Goal: Entertainment & Leisure: Consume media (video, audio)

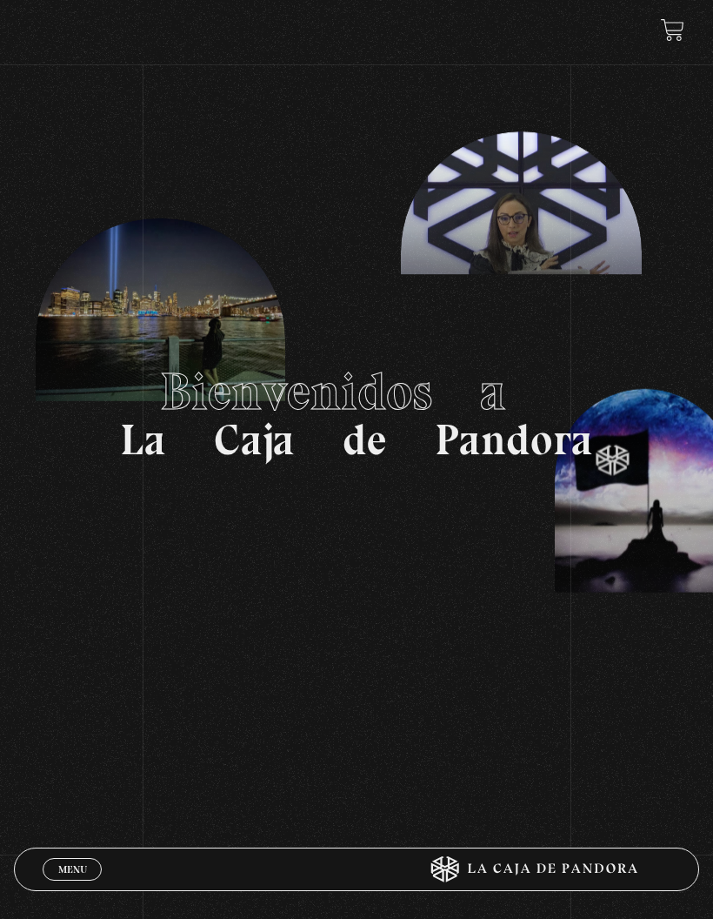
click at [73, 864] on span "Menu" at bounding box center [72, 869] width 29 height 10
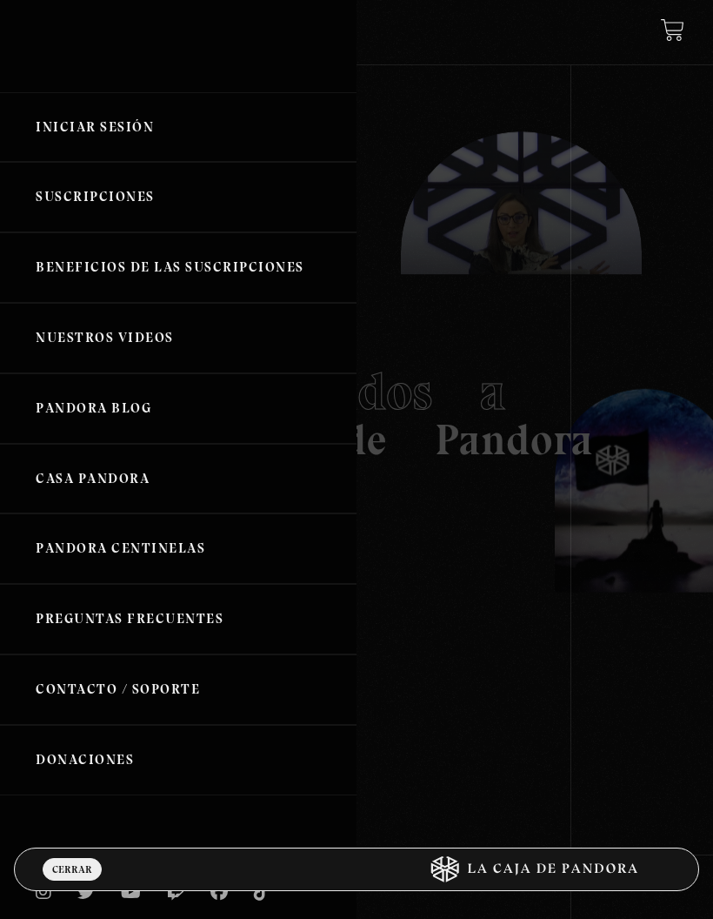
click at [54, 131] on link "Iniciar Sesión" at bounding box center [178, 127] width 357 height 70
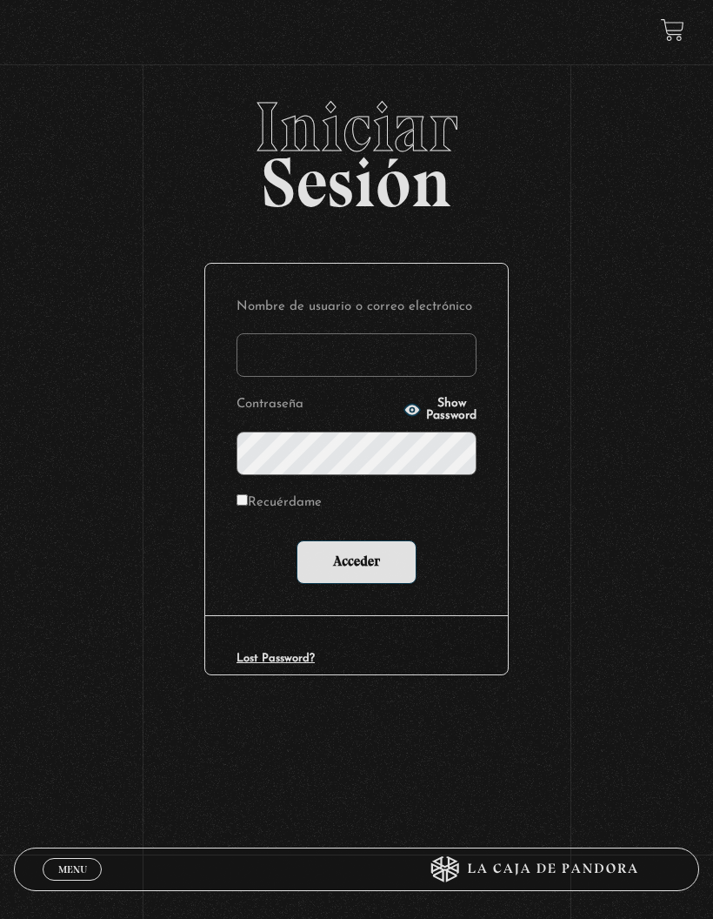
click at [443, 364] on input "Nombre de usuario o correo electrónico" at bounding box center [357, 354] width 240 height 43
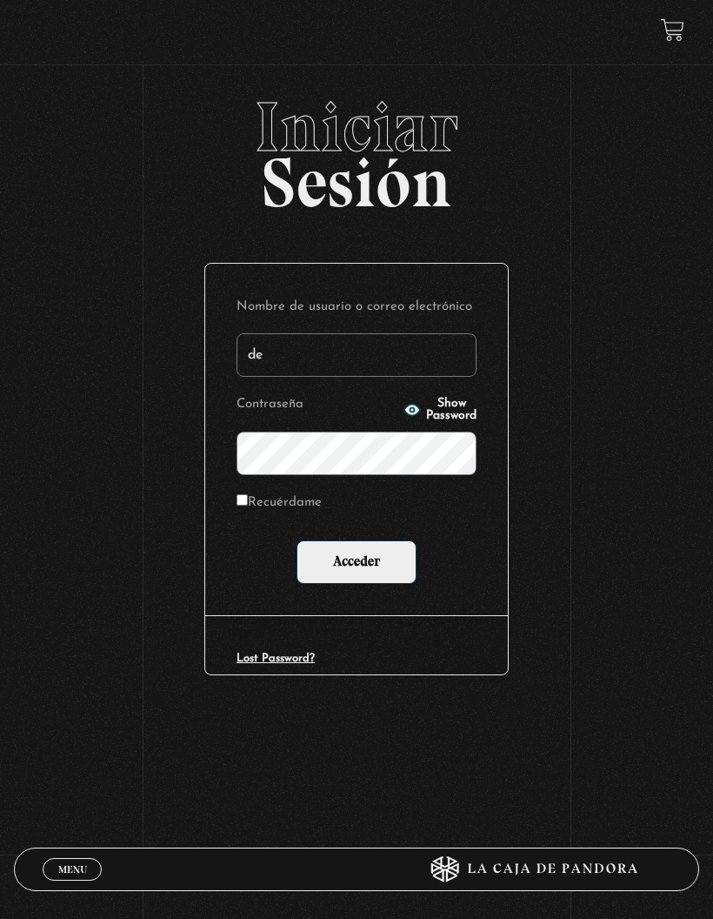
type input "devaniemadrigal@gmail.com"
click at [304, 561] on input "Acceder" at bounding box center [357, 561] width 120 height 43
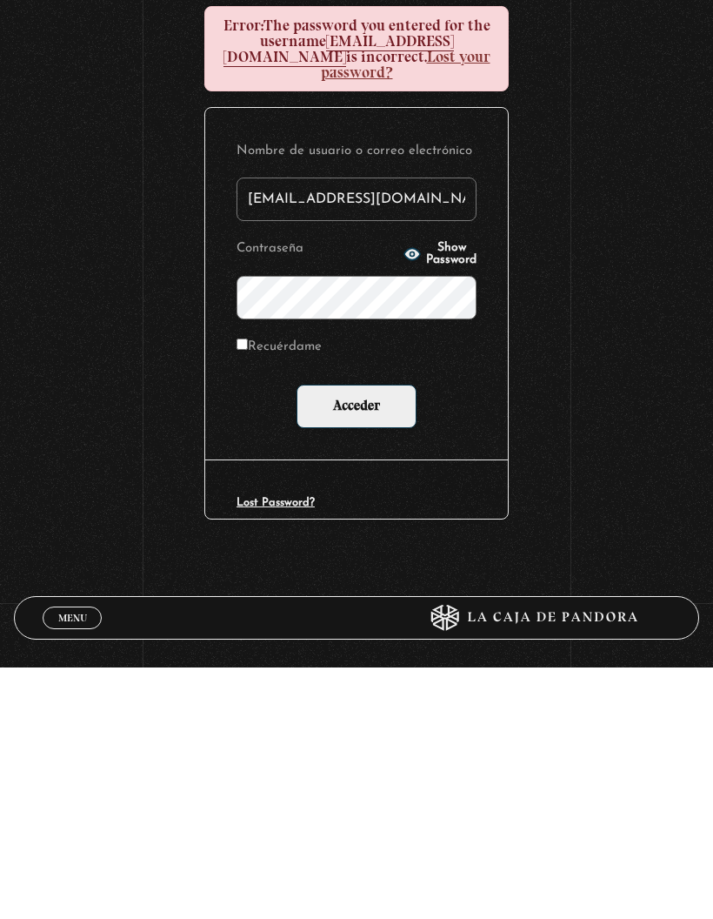
click at [341, 636] on input "Acceder" at bounding box center [357, 657] width 120 height 43
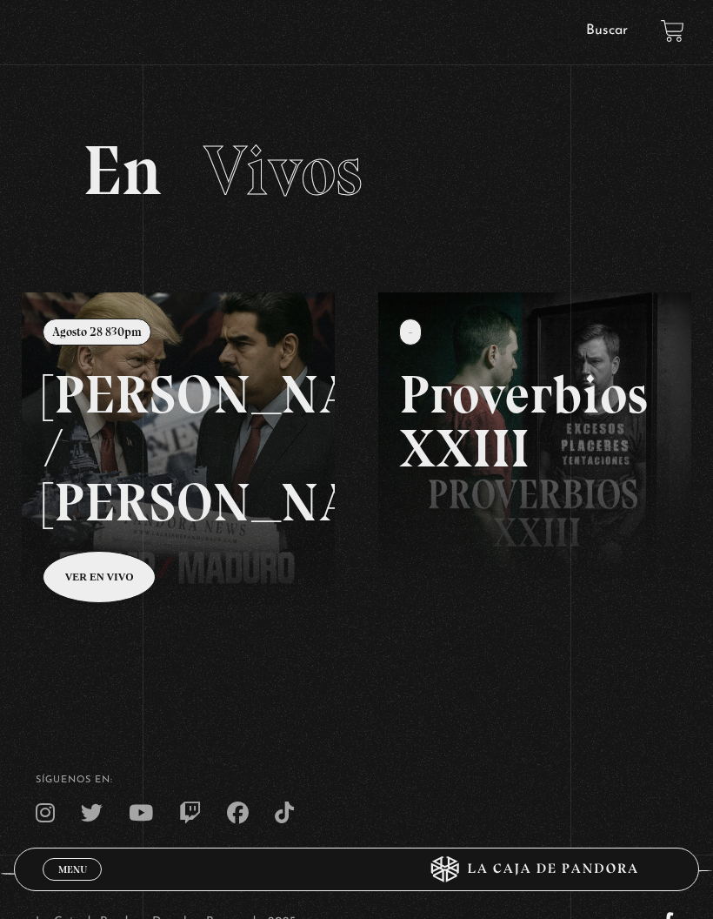
click at [639, 30] on li "Buscar" at bounding box center [607, 30] width 73 height 25
click at [605, 30] on link "Buscar" at bounding box center [607, 30] width 42 height 14
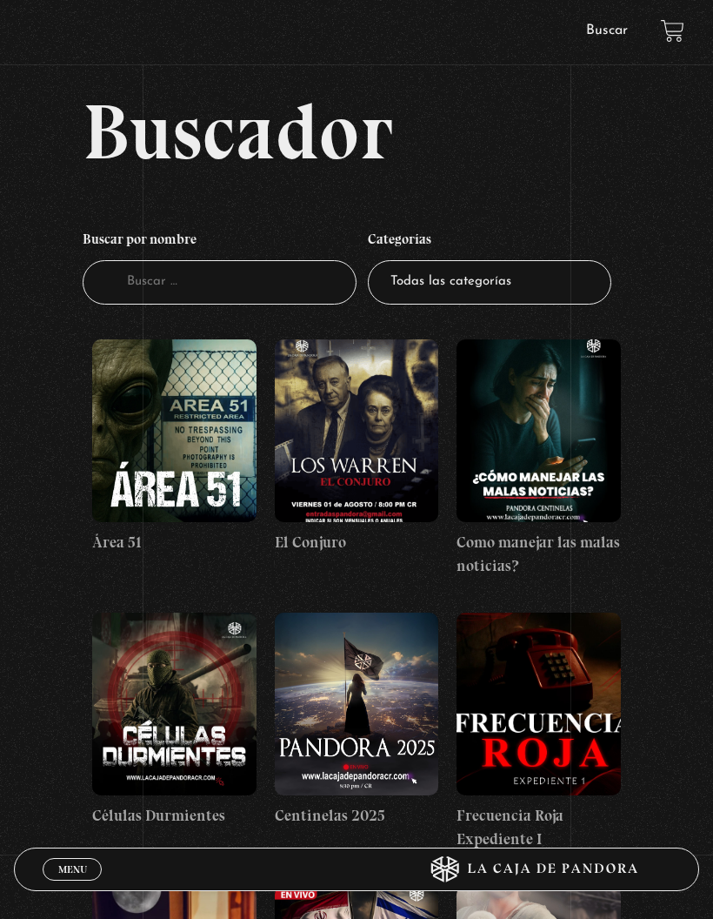
click at [371, 473] on figure at bounding box center [357, 430] width 164 height 183
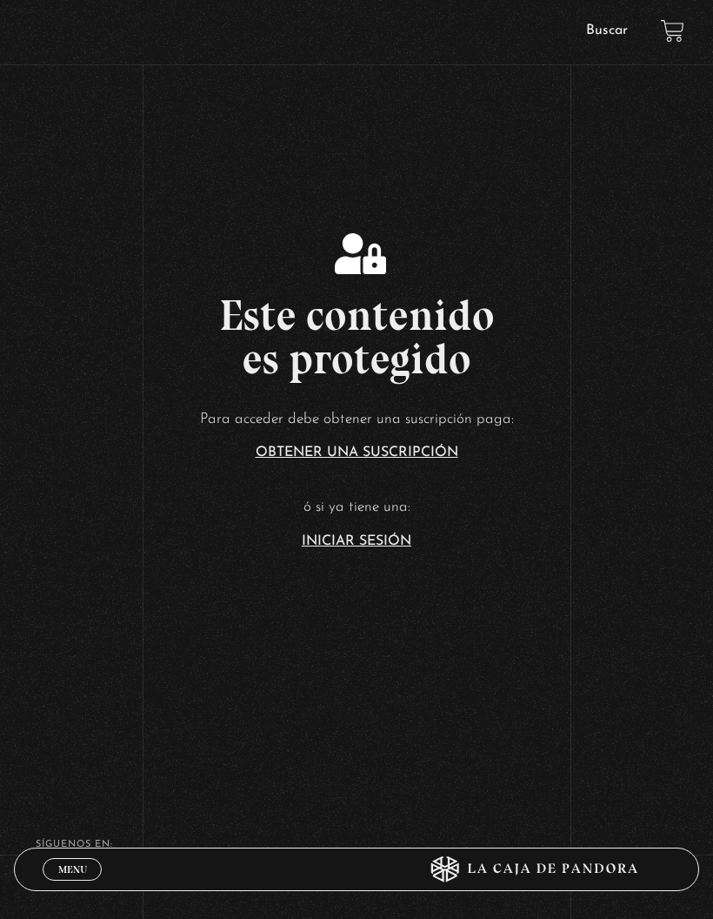
click at [612, 26] on link "Buscar" at bounding box center [607, 30] width 42 height 14
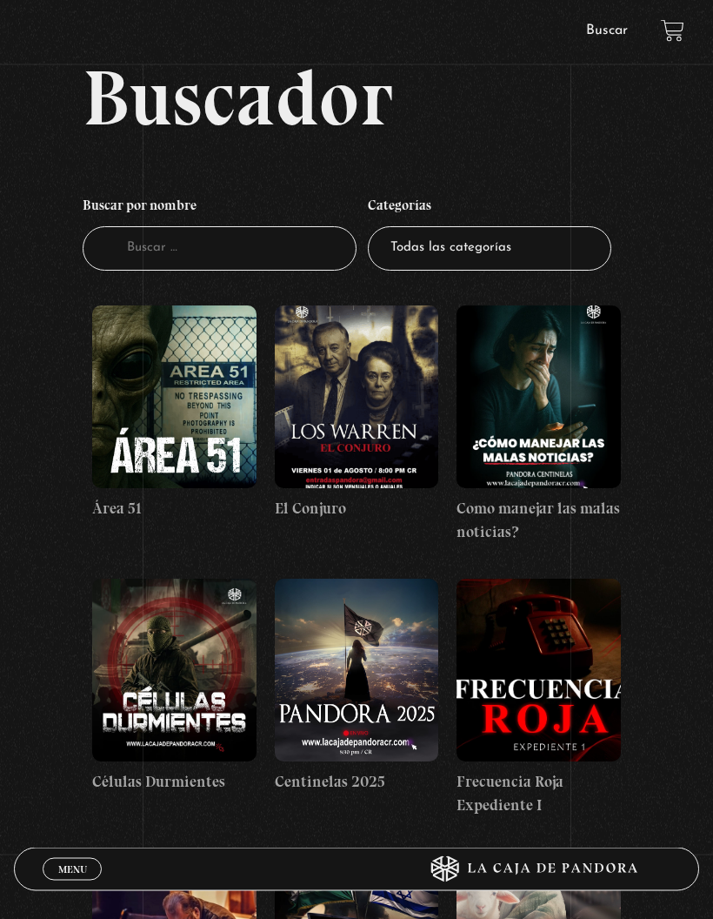
scroll to position [37, 0]
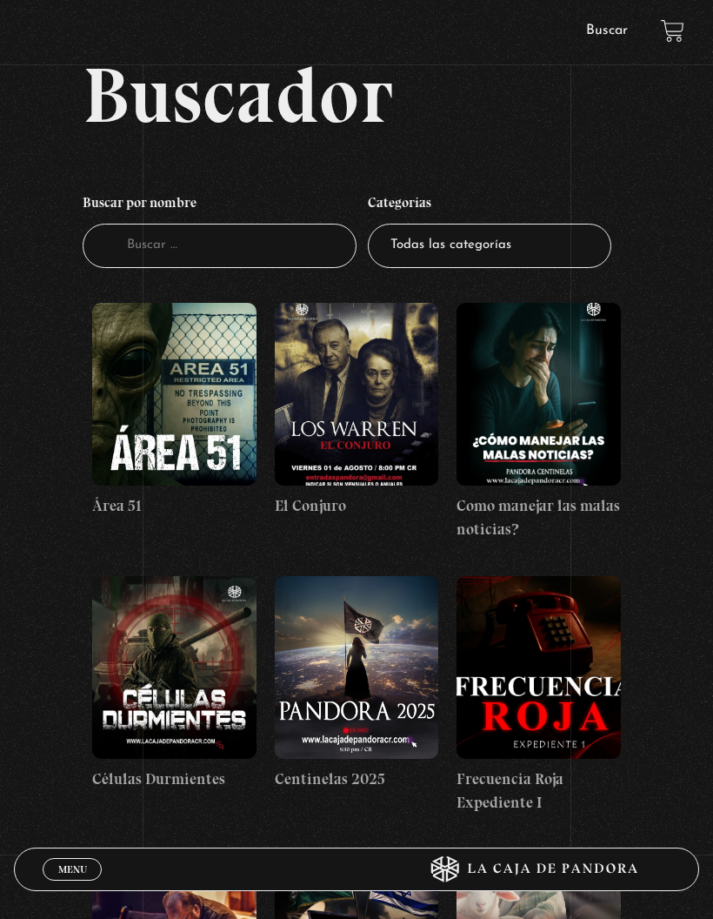
click at [548, 234] on select "Todas las categorías 11:11 Humanitario (1) Amo los [DATE] (2) Análisis de serie…" at bounding box center [490, 246] width 244 height 44
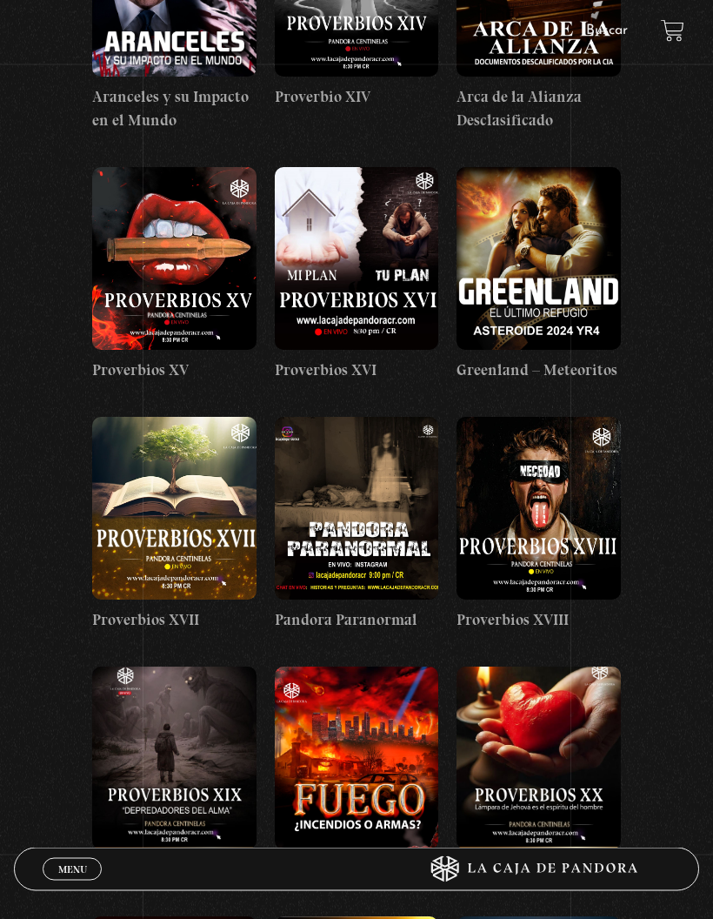
scroll to position [3499, 0]
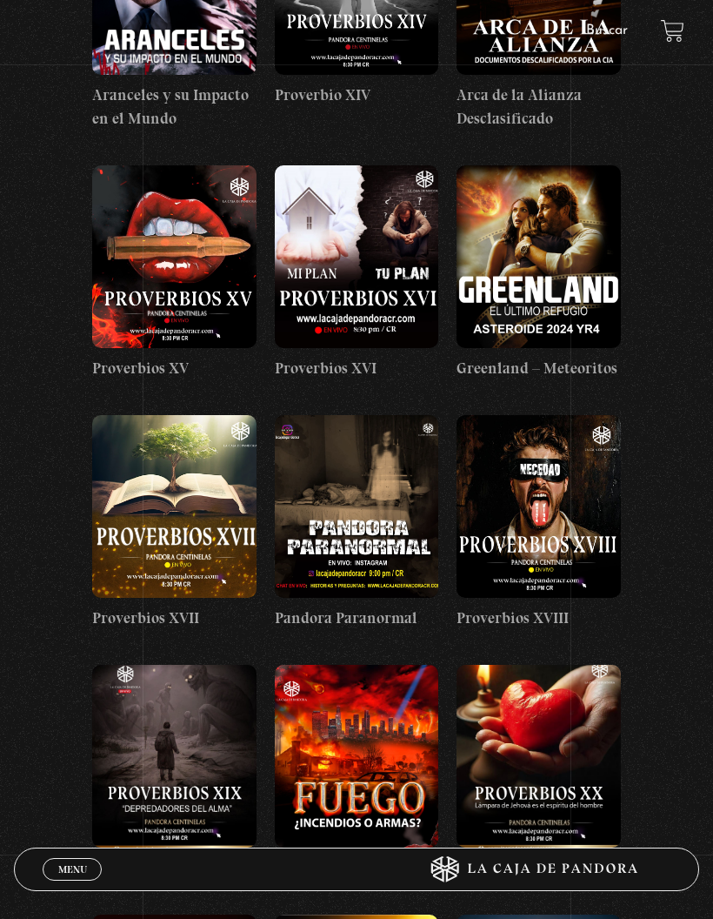
click at [398, 459] on figure at bounding box center [357, 506] width 164 height 183
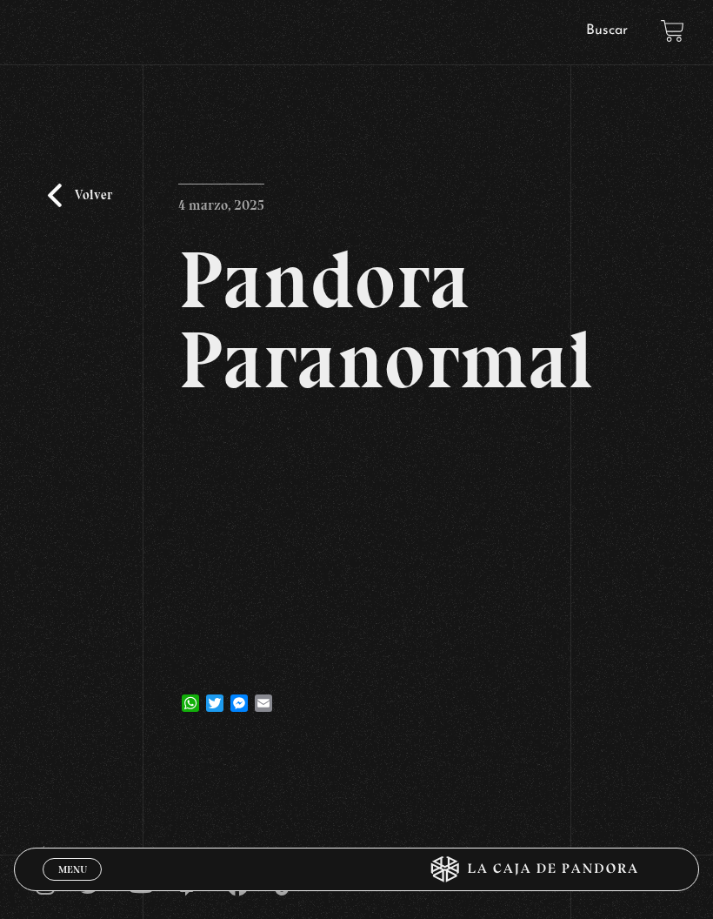
click at [77, 879] on span "Cerrar" at bounding box center [72, 885] width 41 height 12
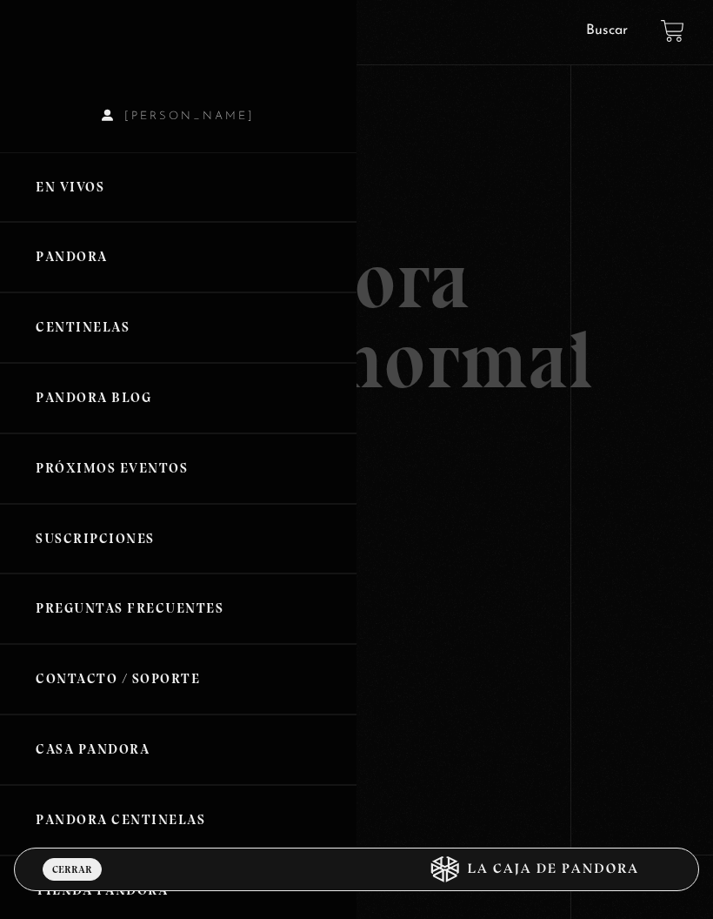
click at [57, 270] on link "Pandora" at bounding box center [178, 257] width 357 height 70
click at [36, 258] on link "Pandora" at bounding box center [178, 257] width 357 height 70
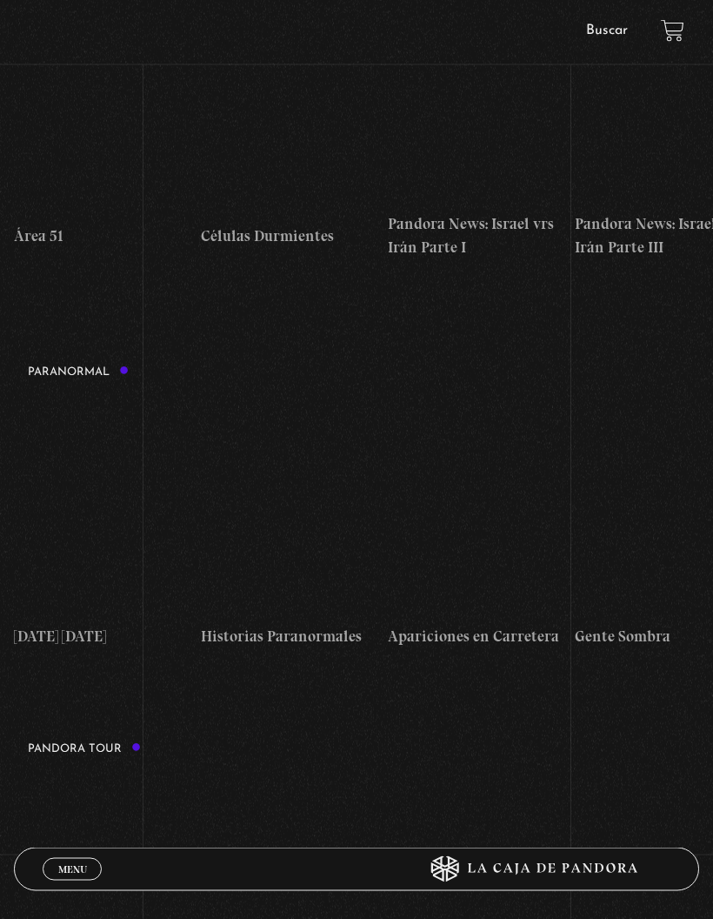
scroll to position [459, 0]
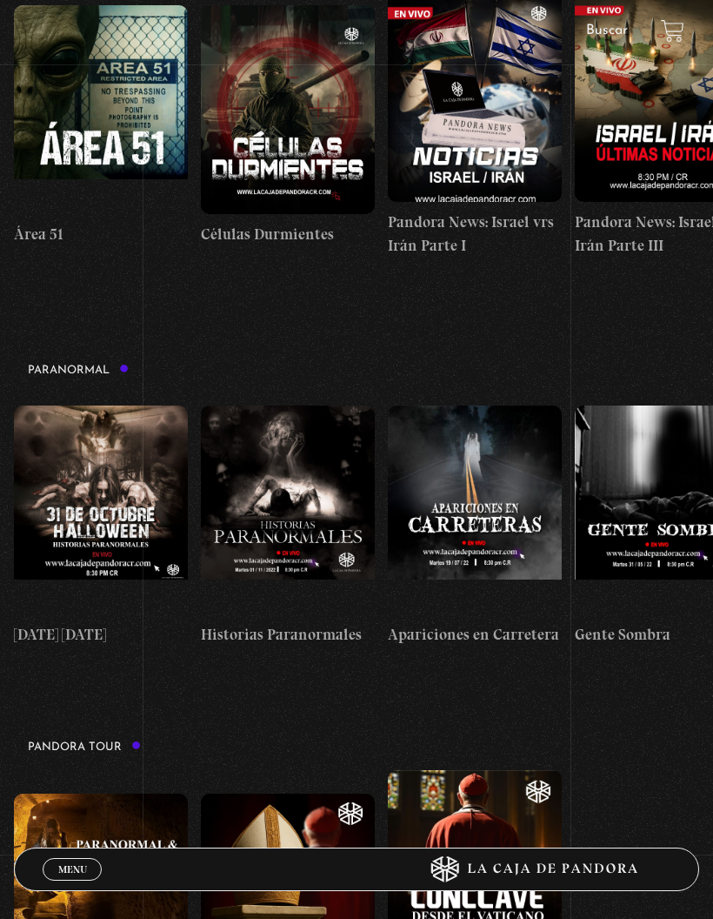
click at [336, 478] on figure at bounding box center [288, 509] width 174 height 209
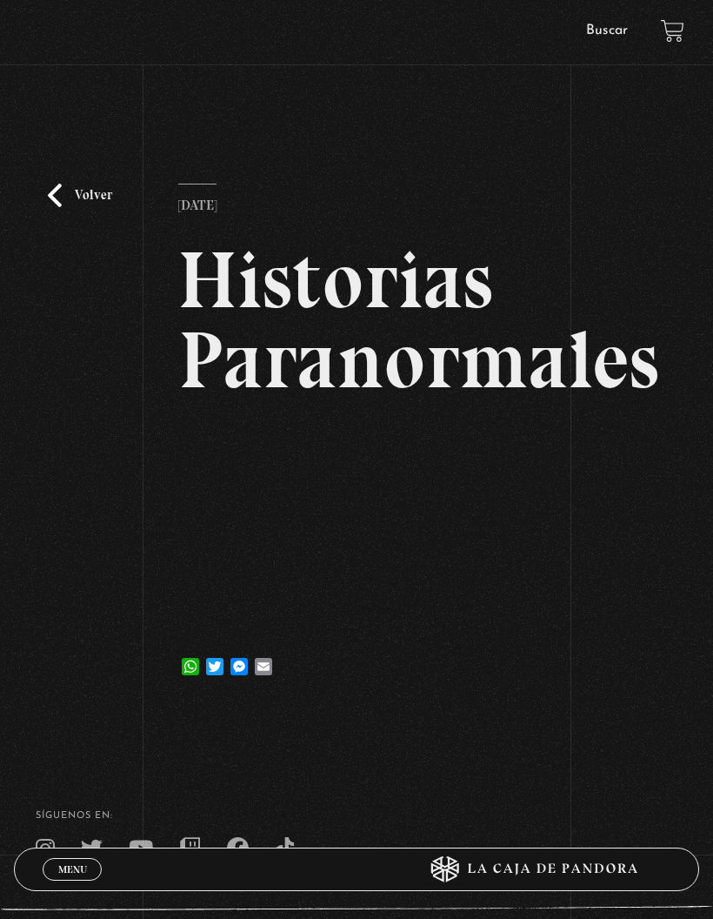
click at [77, 207] on link "Volver" at bounding box center [80, 195] width 64 height 23
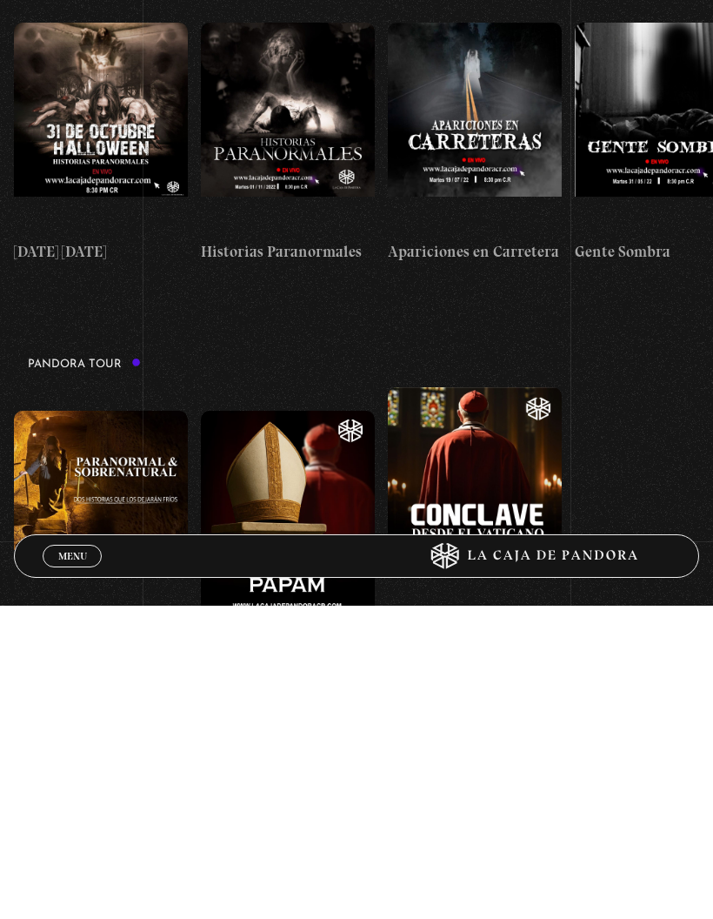
scroll to position [281, 0]
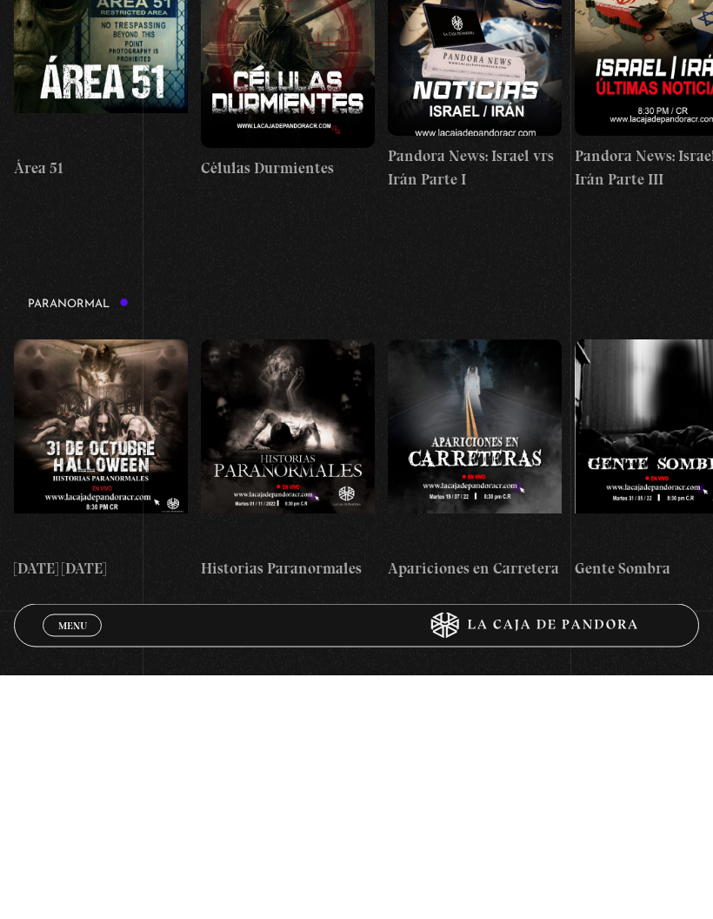
click at [92, 584] on figure at bounding box center [101, 688] width 174 height 209
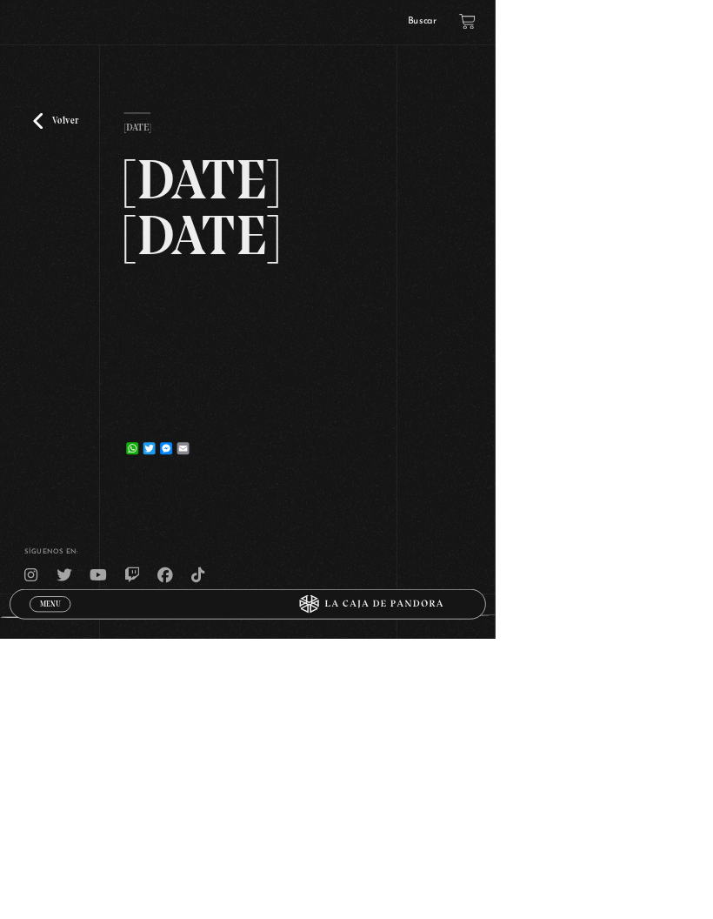
scroll to position [100, 0]
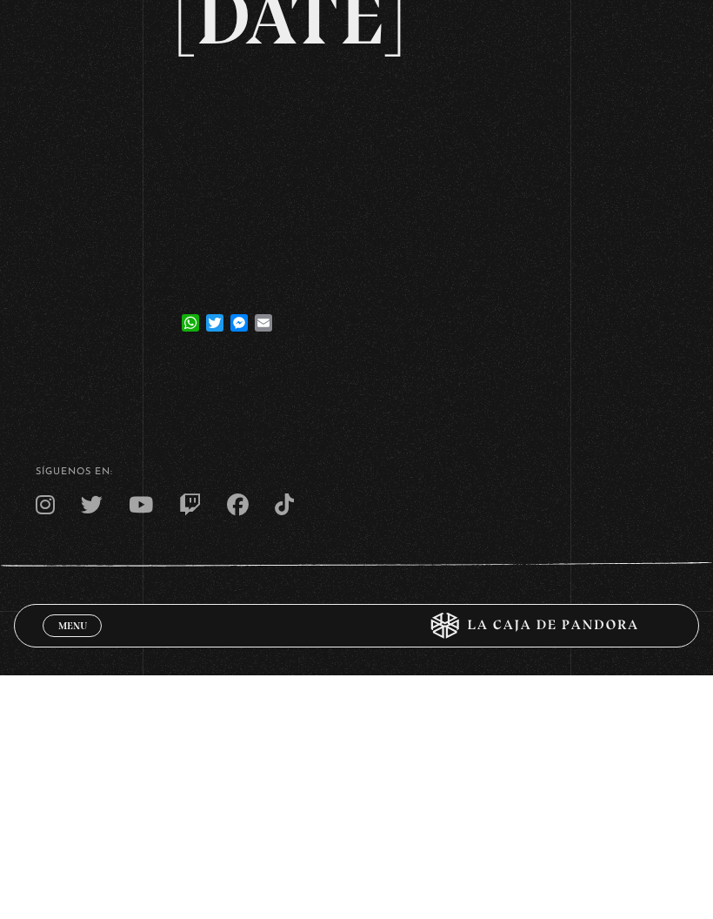
click at [47, 858] on link "Menu Cerrar" at bounding box center [72, 869] width 59 height 23
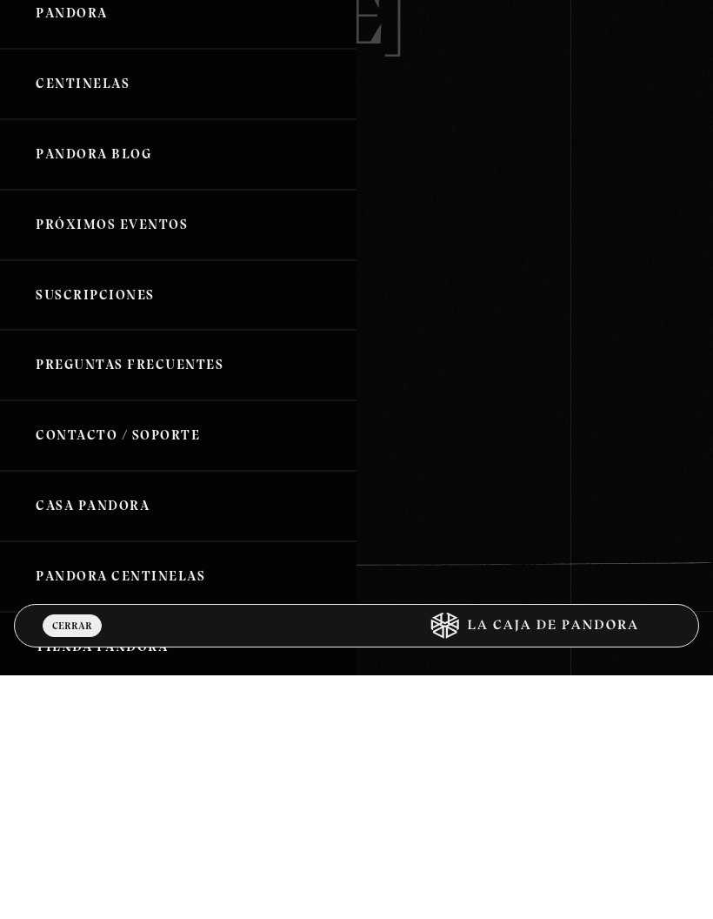
click at [57, 864] on span "Cerrar" at bounding box center [72, 869] width 40 height 10
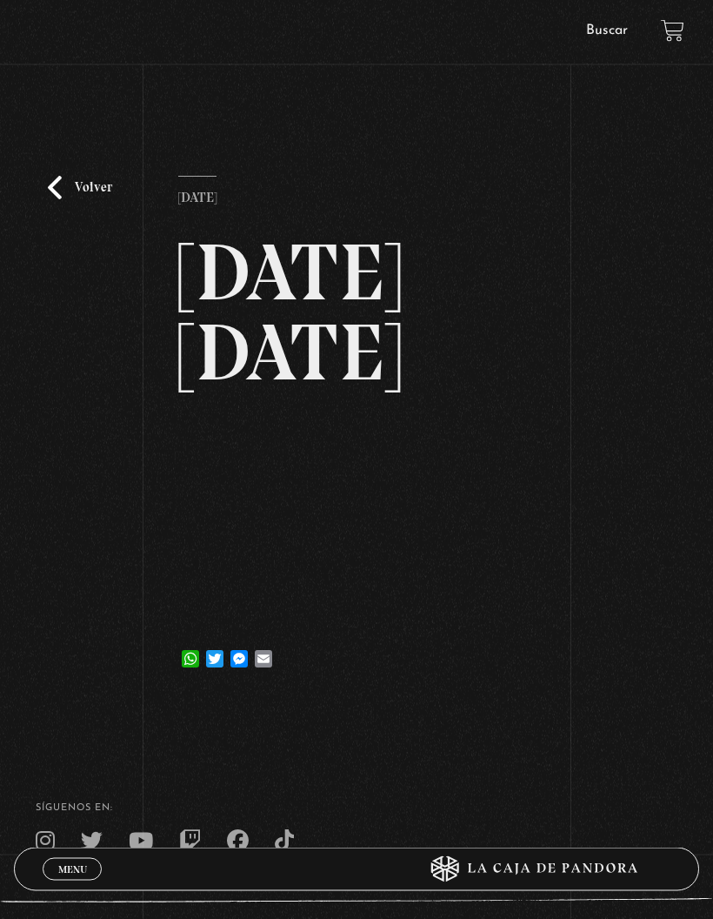
scroll to position [0, 0]
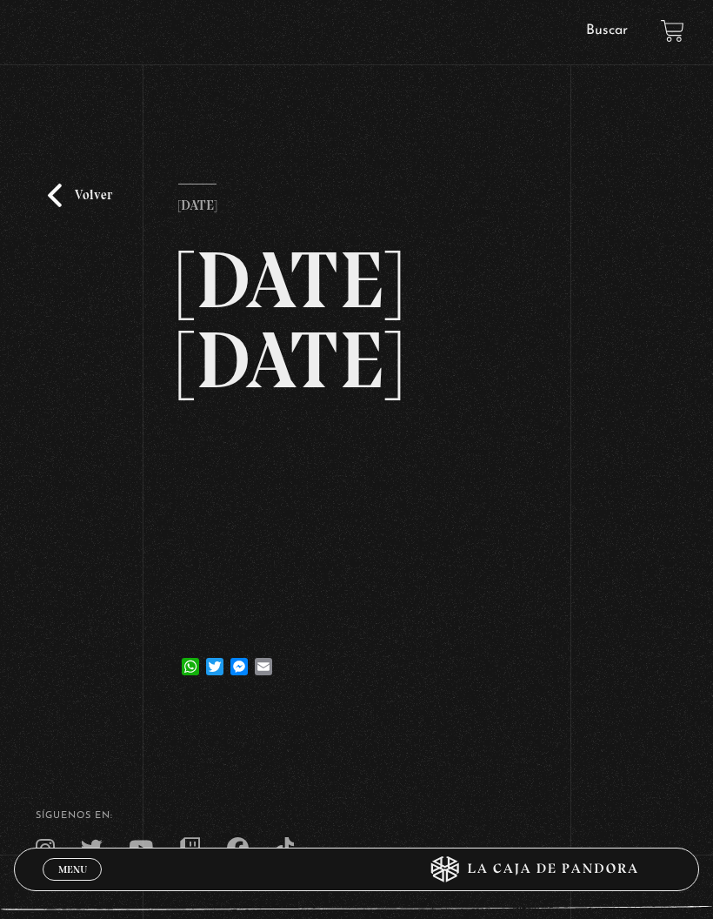
click at [59, 238] on div "Volver 19 noviembre, 2023 31 Octubre Halloween WhatsApp Twitter Messenger Email" at bounding box center [356, 399] width 713 height 615
click at [73, 207] on link "Volver" at bounding box center [80, 195] width 64 height 23
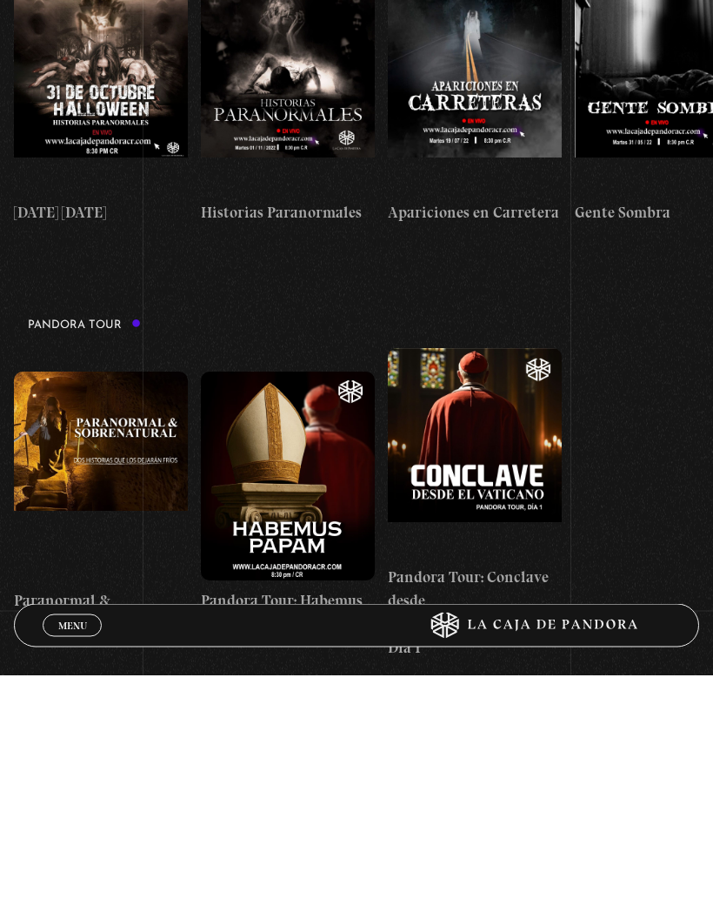
scroll to position [638, 0]
click at [104, 615] on figure at bounding box center [101, 719] width 174 height 209
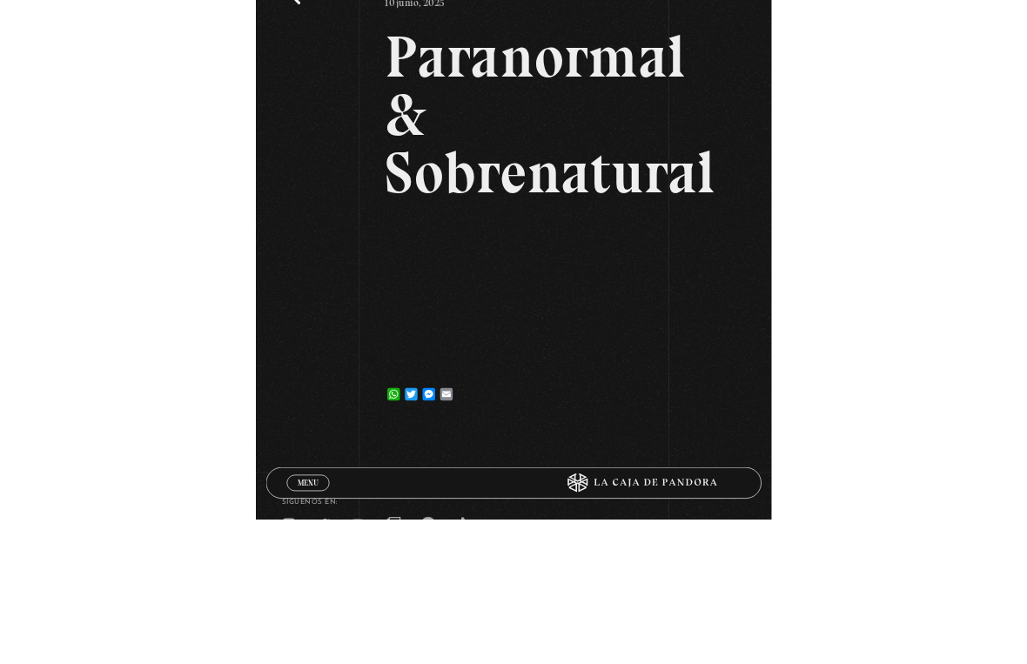
scroll to position [21, 0]
